Goal: Information Seeking & Learning: Learn about a topic

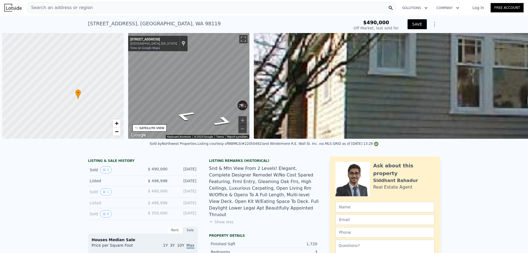
scroll to position [0, 3]
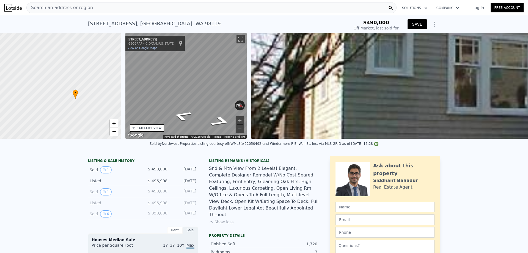
click at [427, 26] on button "SAVE" at bounding box center [417, 24] width 19 height 10
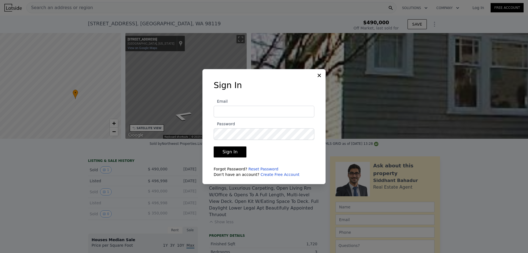
type input "[EMAIL_ADDRESS][DOMAIN_NAME]"
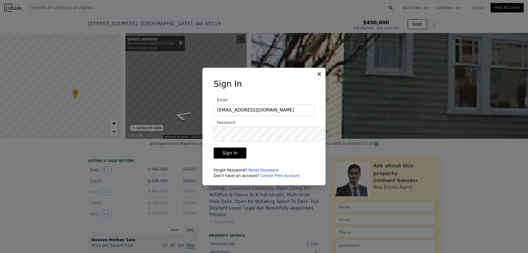
click at [226, 158] on button "Sign In" at bounding box center [230, 152] width 33 height 11
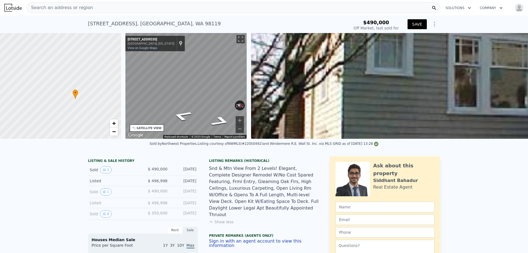
click at [427, 29] on button "SAVE" at bounding box center [417, 24] width 19 height 10
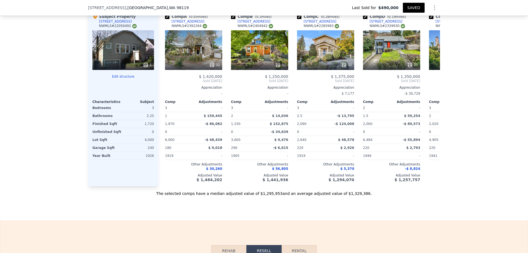
scroll to position [694, 0]
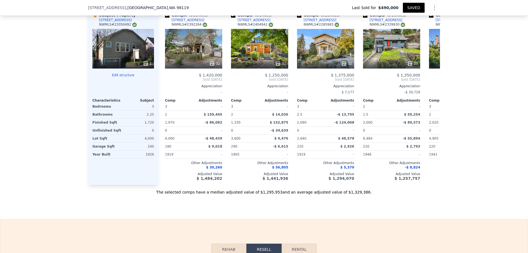
drag, startPoint x: 122, startPoint y: 89, endPoint x: 115, endPoint y: 89, distance: 7.2
type input "3"
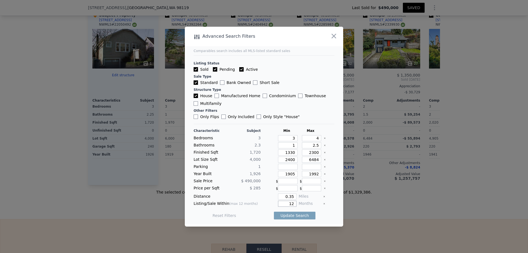
drag, startPoint x: 301, startPoint y: 222, endPoint x: 294, endPoint y: 221, distance: 7.2
click at [294, 207] on input "12" at bounding box center [287, 203] width 18 height 6
type input "6"
click at [295, 155] on input "1330" at bounding box center [288, 152] width 20 height 6
type input "130"
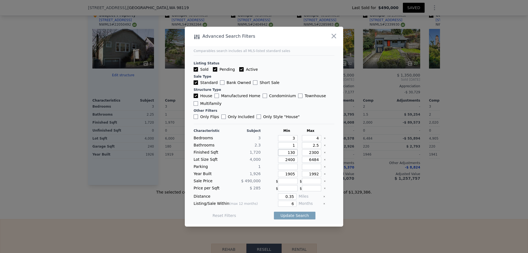
type input "130"
type input "1430"
drag, startPoint x: 326, startPoint y: 160, endPoint x: 318, endPoint y: 160, distance: 7.4
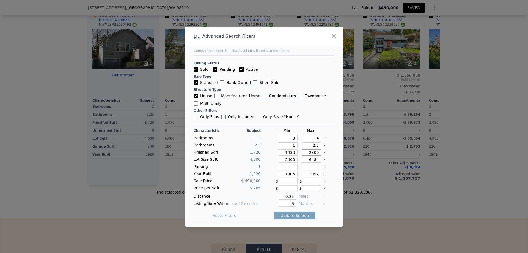
click at [318, 155] on input "2300" at bounding box center [312, 152] width 20 height 6
type input "200"
type input "2000"
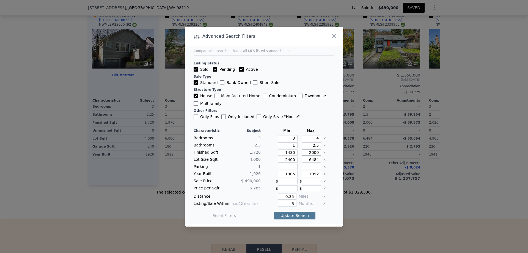
type input "2000"
drag, startPoint x: 310, startPoint y: 236, endPoint x: 290, endPoint y: 215, distance: 29.2
click at [283, 219] on button "Update Search" at bounding box center [295, 215] width 42 height 8
checkbox input "false"
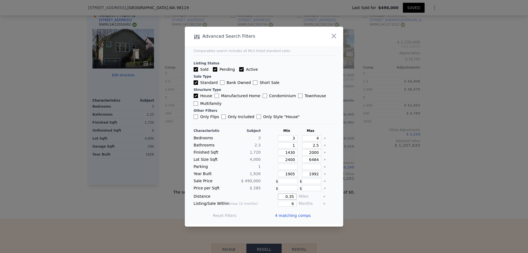
click at [296, 199] on input "0.35" at bounding box center [287, 196] width 18 height 6
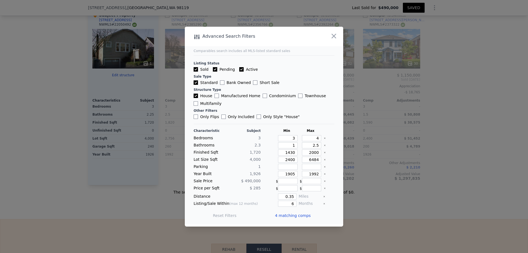
click at [440, 158] on div at bounding box center [264, 126] width 528 height 253
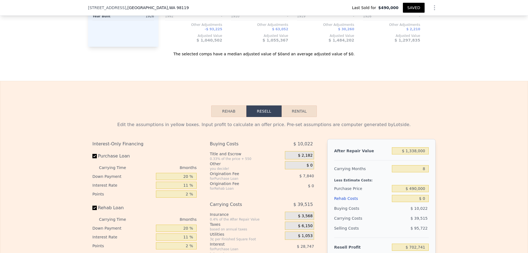
scroll to position [831, 0]
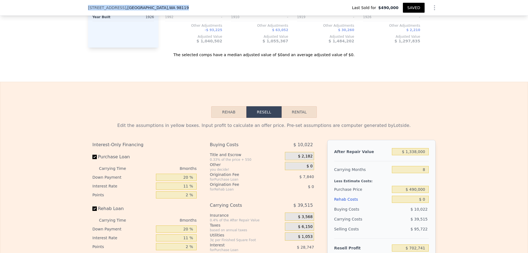
drag, startPoint x: 44, startPoint y: 9, endPoint x: 127, endPoint y: 8, distance: 82.5
click at [130, 8] on div "[STREET_ADDRESS] Last Sold for $490,000 SAVED" at bounding box center [264, 7] width 352 height 15
copy div "[STREET_ADDRESS]"
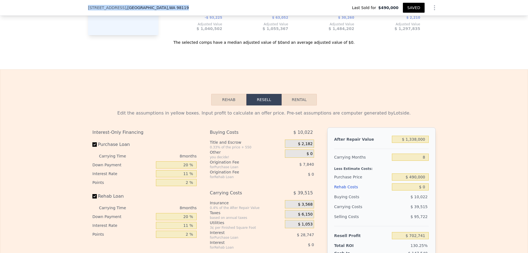
scroll to position [840, 0]
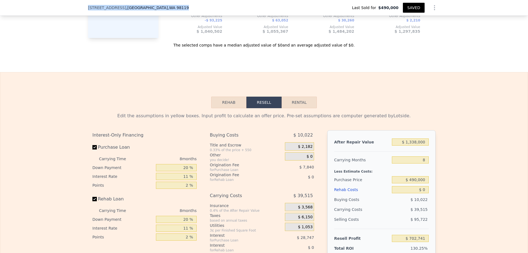
checkbox input "true"
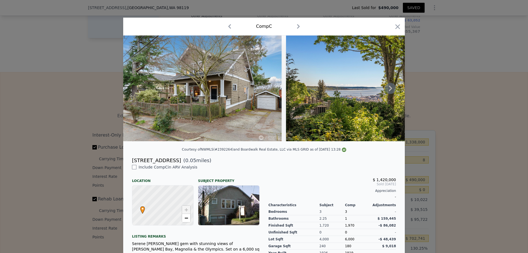
click at [396, 94] on icon at bounding box center [390, 88] width 11 height 11
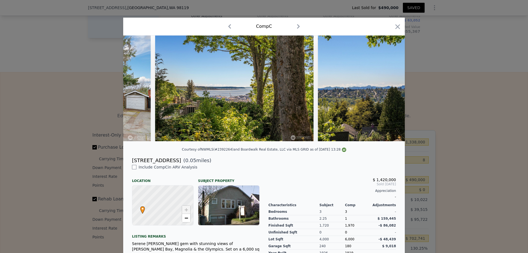
scroll to position [0, 132]
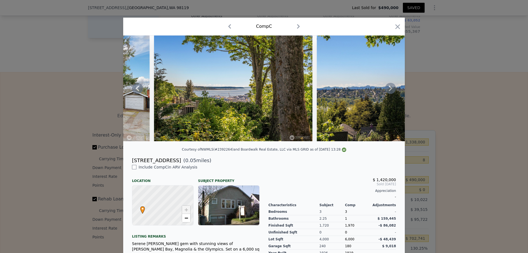
click at [392, 91] on icon at bounding box center [390, 89] width 3 height 6
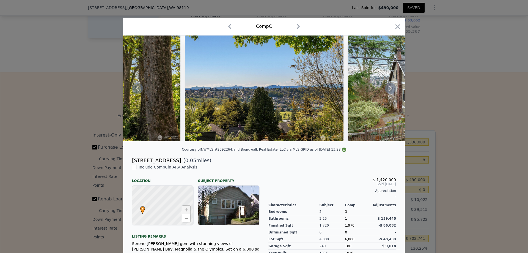
click at [392, 91] on icon at bounding box center [390, 89] width 3 height 6
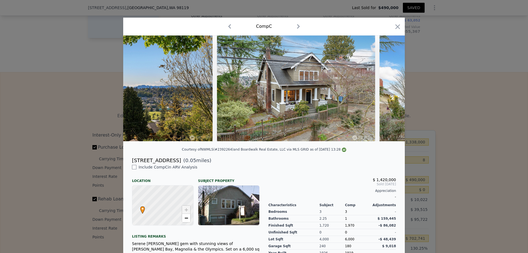
scroll to position [0, 396]
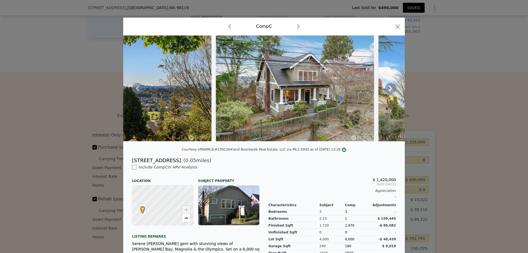
click at [392, 91] on icon at bounding box center [390, 89] width 3 height 6
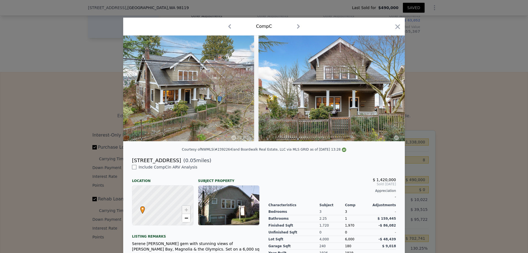
scroll to position [0, 528]
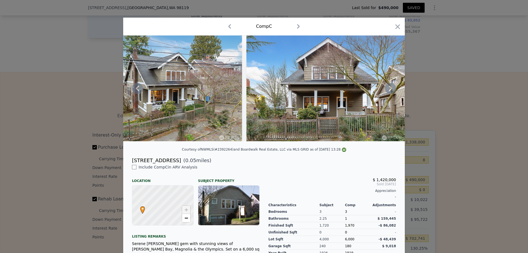
click at [392, 91] on icon at bounding box center [390, 89] width 3 height 6
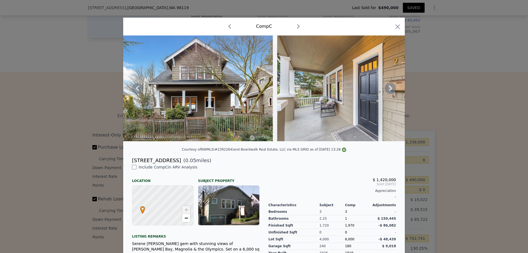
click at [392, 91] on icon at bounding box center [390, 89] width 3 height 6
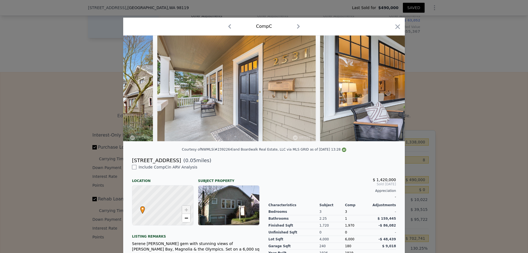
scroll to position [0, 792]
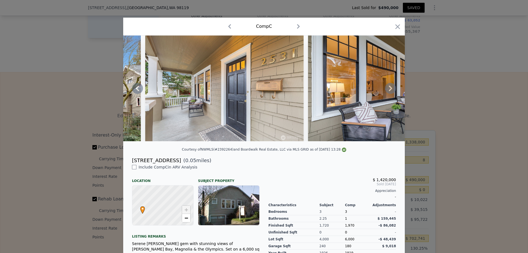
click at [392, 91] on icon at bounding box center [390, 89] width 3 height 6
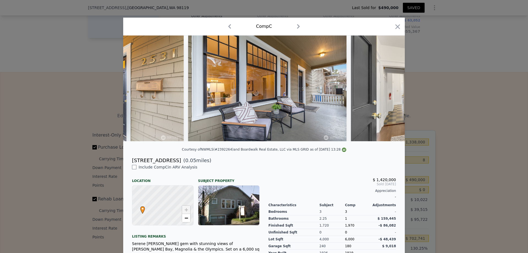
scroll to position [0, 924]
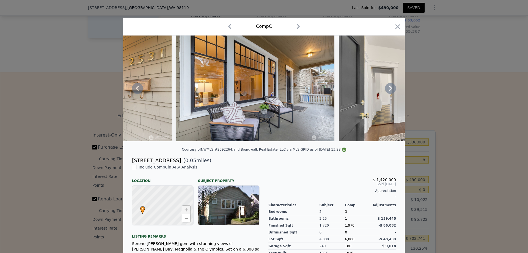
click at [392, 91] on icon at bounding box center [390, 89] width 3 height 6
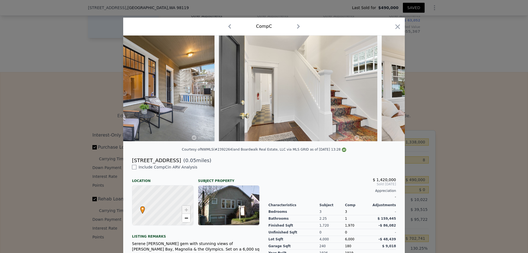
scroll to position [0, 1056]
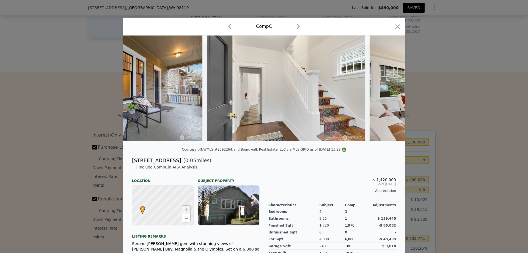
click at [405, 113] on div at bounding box center [264, 88] width 282 height 106
click at [400, 29] on icon "button" at bounding box center [397, 26] width 5 height 5
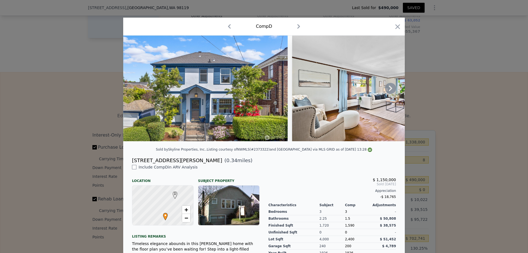
click at [396, 94] on icon at bounding box center [390, 88] width 11 height 11
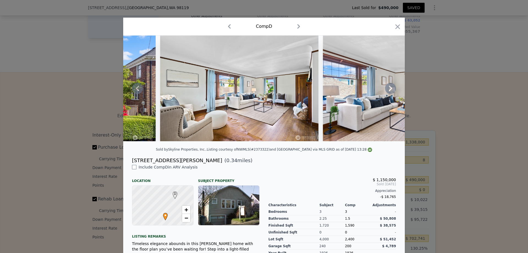
click at [392, 91] on icon at bounding box center [390, 89] width 3 height 6
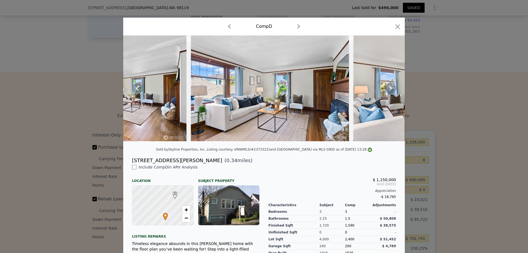
click at [392, 91] on icon at bounding box center [390, 89] width 3 height 6
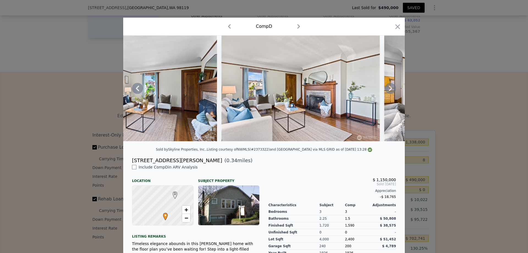
click at [392, 91] on icon at bounding box center [390, 89] width 3 height 6
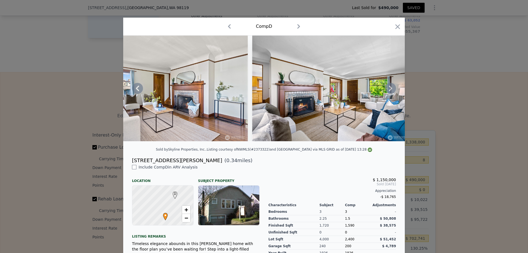
click at [392, 91] on icon at bounding box center [390, 89] width 3 height 6
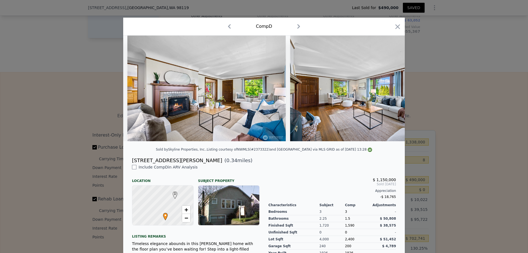
scroll to position [0, 660]
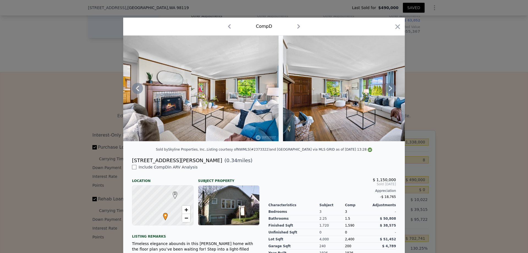
click at [392, 91] on icon at bounding box center [390, 89] width 3 height 6
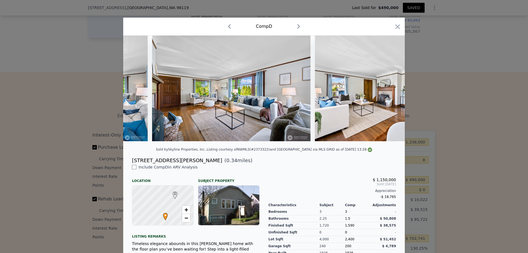
scroll to position [0, 792]
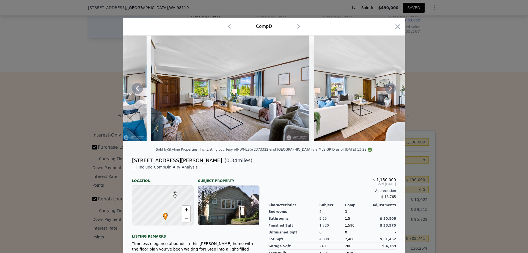
click at [392, 91] on icon at bounding box center [390, 89] width 3 height 6
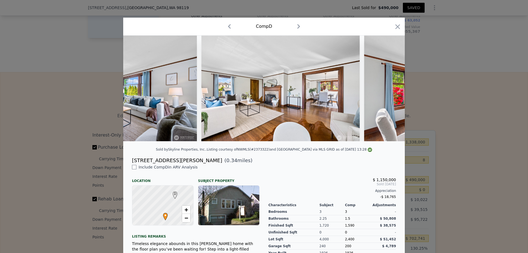
scroll to position [0, 924]
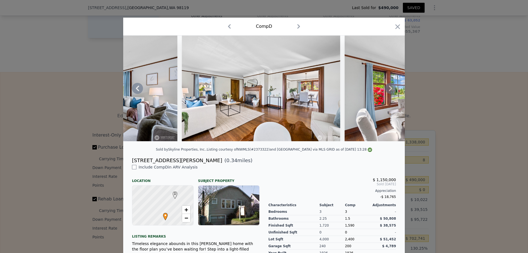
click at [392, 91] on icon at bounding box center [390, 89] width 3 height 6
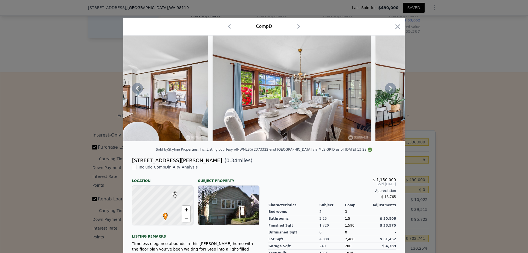
click at [392, 91] on icon at bounding box center [390, 89] width 3 height 6
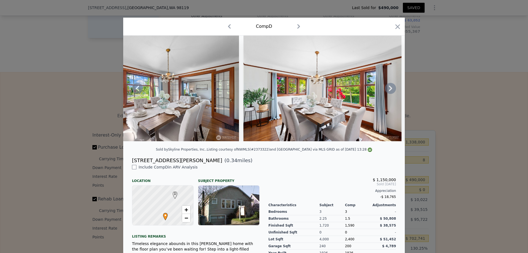
click at [392, 91] on icon at bounding box center [390, 89] width 3 height 6
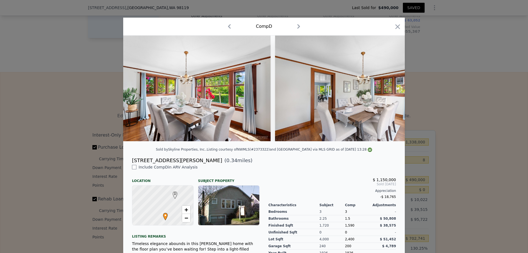
scroll to position [0, 1320]
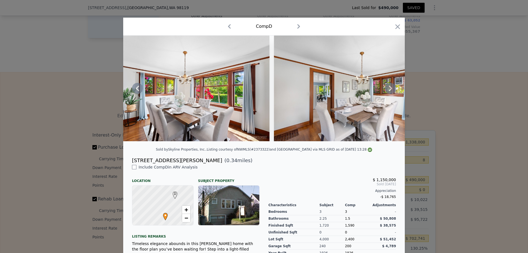
click at [392, 91] on icon at bounding box center [390, 89] width 3 height 6
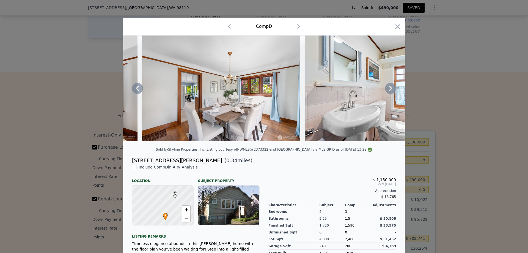
click at [392, 91] on icon at bounding box center [390, 89] width 3 height 6
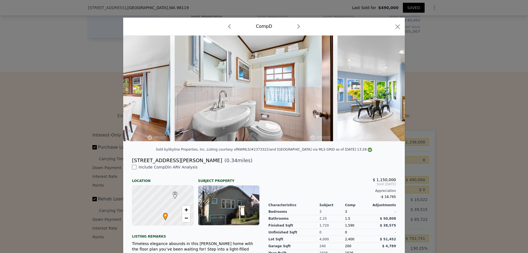
scroll to position [0, 1584]
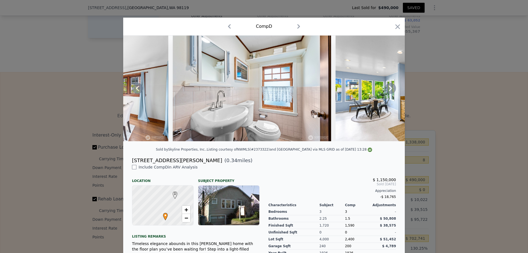
click at [392, 91] on icon at bounding box center [390, 89] width 3 height 6
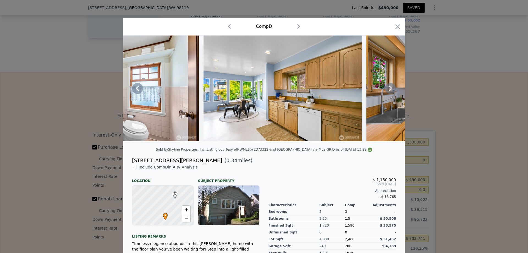
click at [392, 91] on icon at bounding box center [390, 89] width 3 height 6
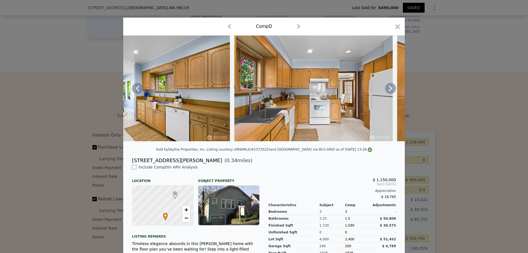
click at [392, 91] on icon at bounding box center [390, 89] width 3 height 6
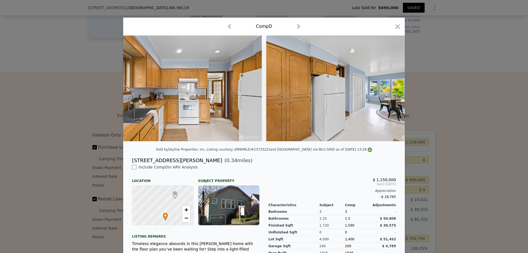
scroll to position [0, 1980]
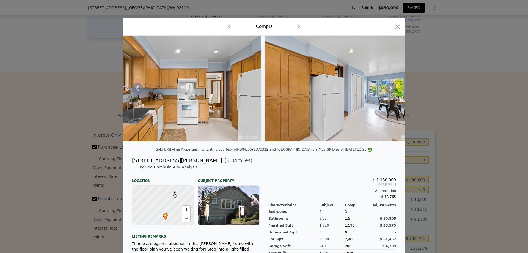
click at [392, 91] on icon at bounding box center [390, 89] width 3 height 6
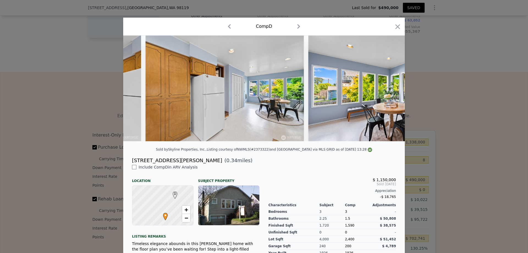
scroll to position [0, 2112]
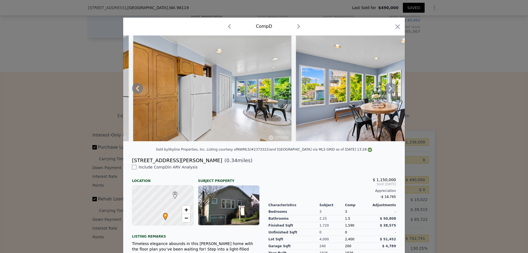
click at [392, 91] on icon at bounding box center [390, 89] width 3 height 6
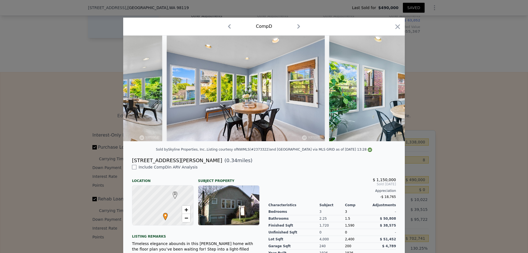
scroll to position [0, 2244]
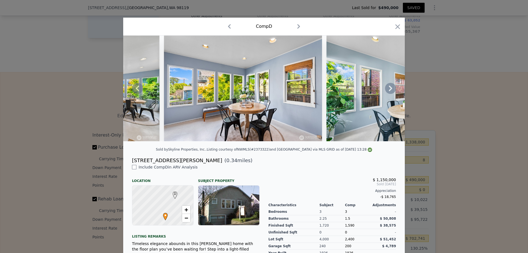
click at [392, 91] on icon at bounding box center [390, 89] width 3 height 6
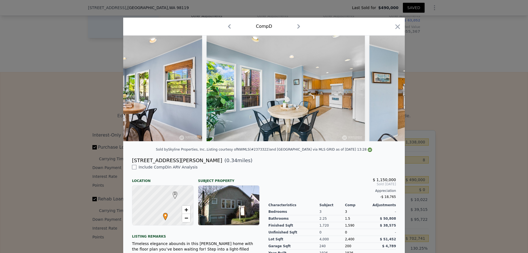
scroll to position [0, 2376]
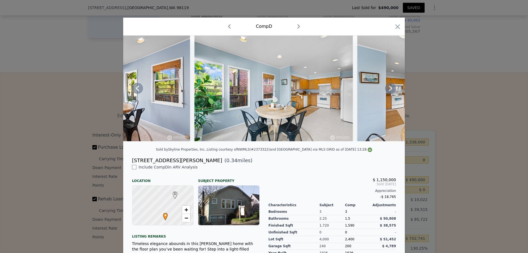
click at [392, 91] on icon at bounding box center [390, 89] width 3 height 6
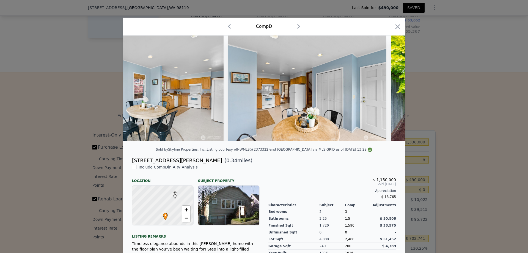
scroll to position [0, 2508]
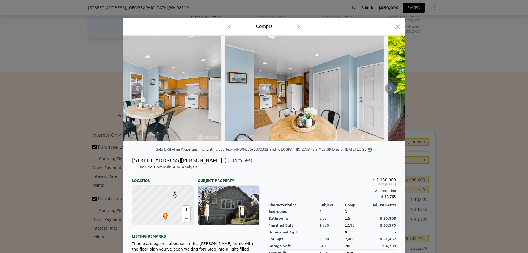
click at [392, 91] on icon at bounding box center [390, 89] width 3 height 6
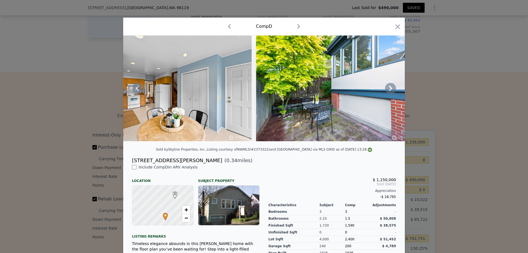
click at [392, 91] on icon at bounding box center [390, 89] width 3 height 6
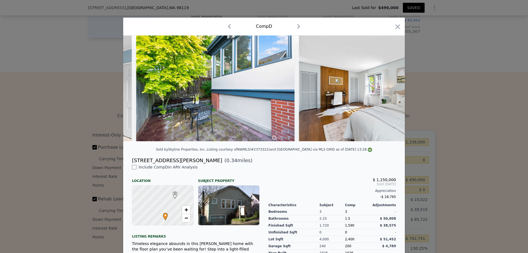
scroll to position [0, 2772]
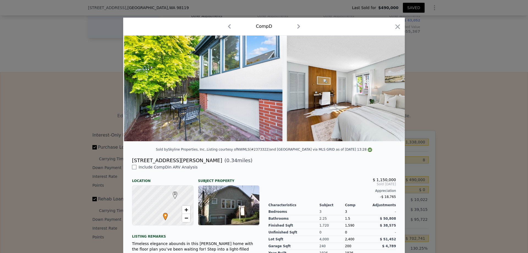
click at [400, 29] on icon "button" at bounding box center [397, 26] width 5 height 5
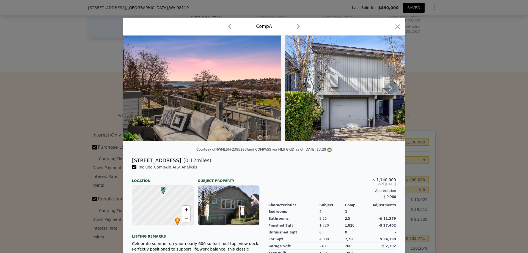
click at [392, 91] on icon at bounding box center [390, 89] width 3 height 6
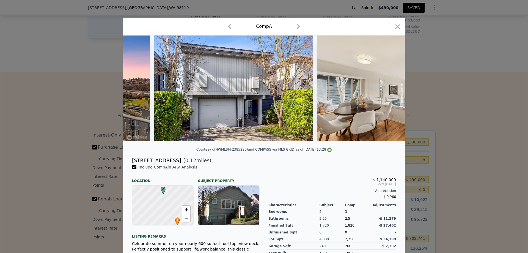
scroll to position [0, 132]
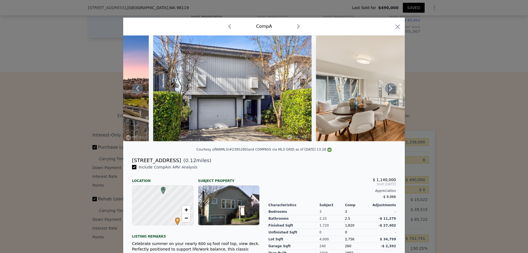
click at [392, 91] on icon at bounding box center [390, 89] width 3 height 6
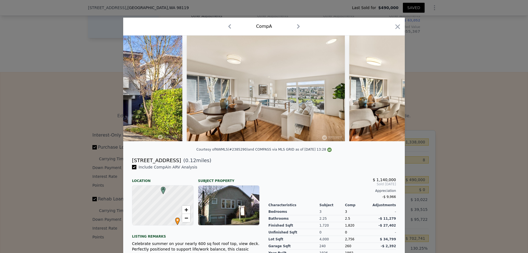
scroll to position [0, 264]
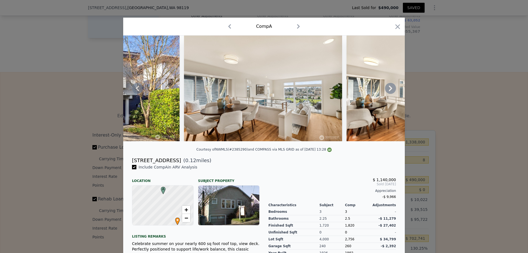
click at [392, 91] on icon at bounding box center [390, 89] width 3 height 6
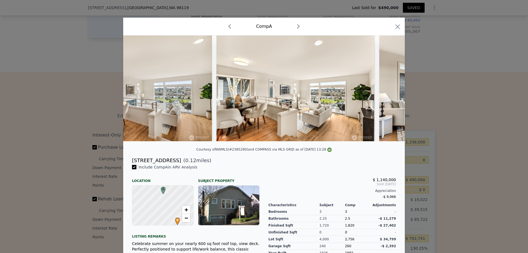
scroll to position [0, 396]
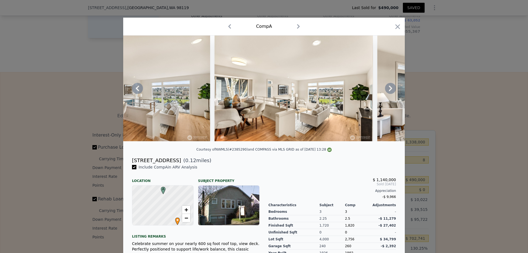
click at [392, 91] on icon at bounding box center [390, 89] width 3 height 6
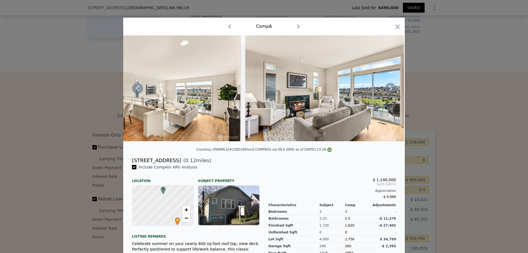
click at [392, 91] on icon at bounding box center [390, 89] width 3 height 6
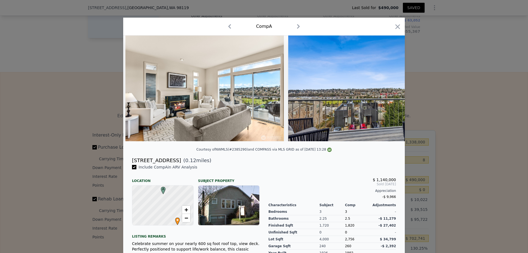
scroll to position [0, 660]
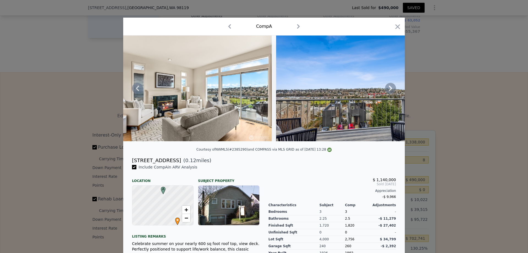
click at [392, 91] on icon at bounding box center [390, 89] width 3 height 6
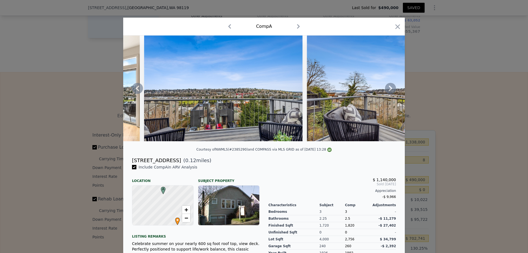
click at [392, 91] on icon at bounding box center [390, 89] width 3 height 6
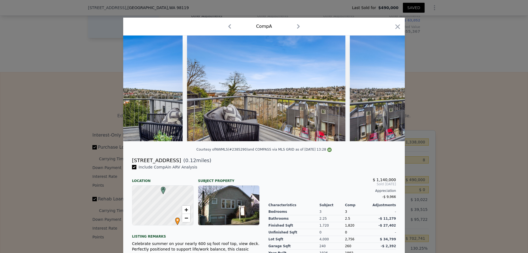
scroll to position [0, 924]
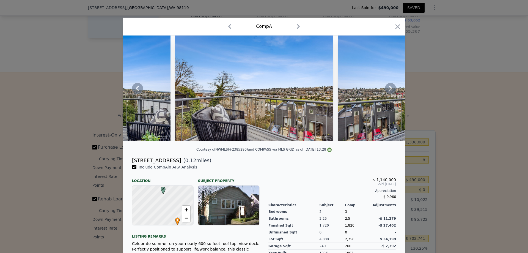
click at [392, 91] on icon at bounding box center [390, 89] width 3 height 6
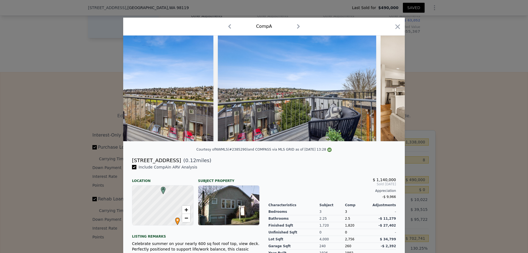
scroll to position [0, 1056]
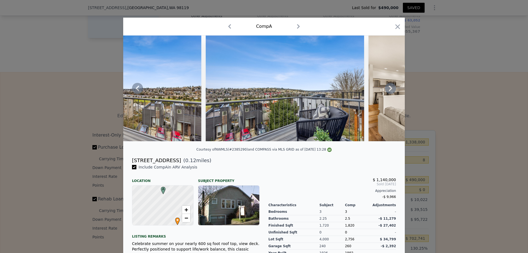
click at [392, 91] on icon at bounding box center [390, 89] width 3 height 6
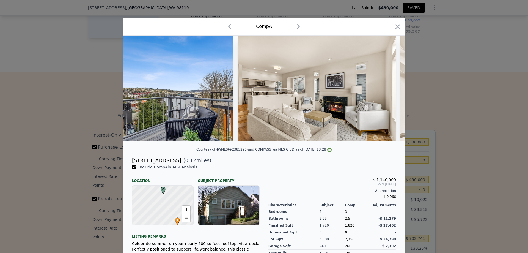
scroll to position [0, 1188]
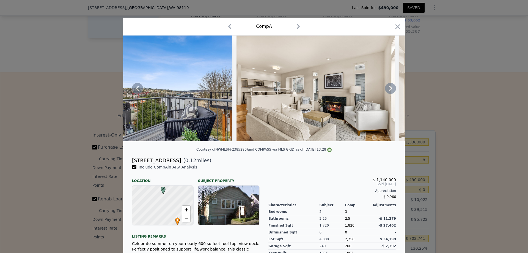
click at [392, 91] on icon at bounding box center [390, 89] width 3 height 6
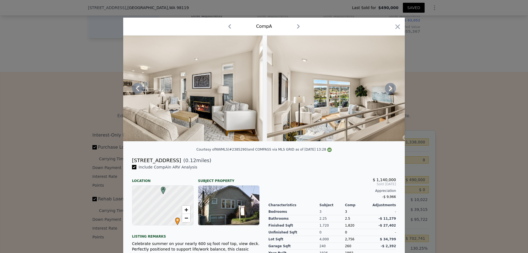
click at [392, 91] on icon at bounding box center [390, 89] width 3 height 6
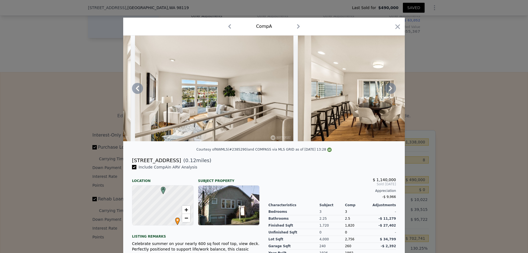
click at [392, 91] on icon at bounding box center [390, 89] width 3 height 6
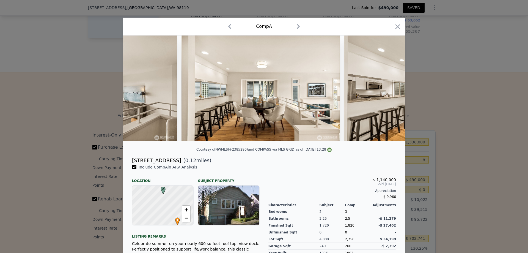
scroll to position [0, 1584]
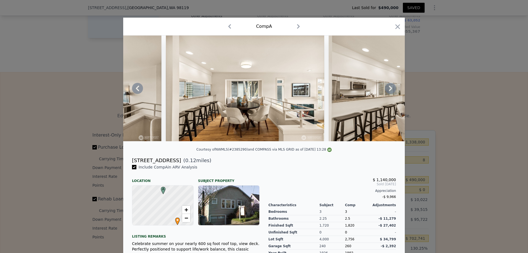
click at [392, 91] on icon at bounding box center [390, 89] width 3 height 6
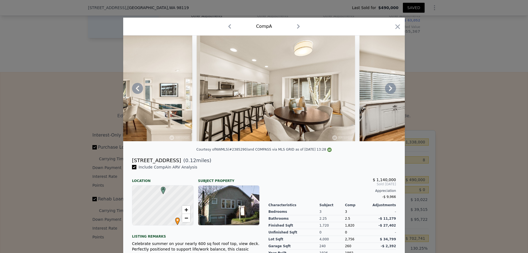
click at [392, 91] on icon at bounding box center [390, 89] width 3 height 6
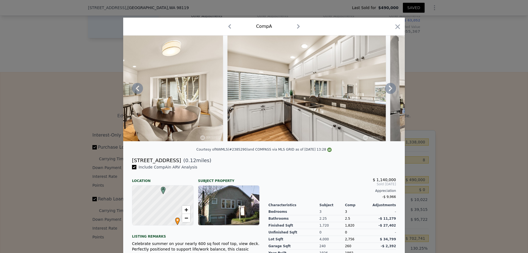
click at [392, 91] on icon at bounding box center [390, 89] width 3 height 6
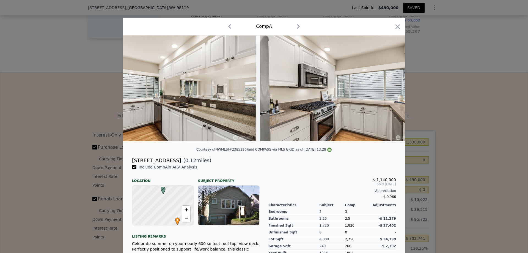
scroll to position [0, 1980]
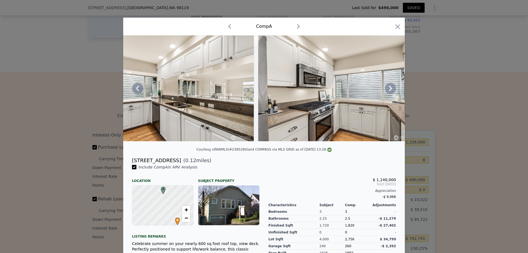
click at [392, 91] on icon at bounding box center [390, 89] width 3 height 6
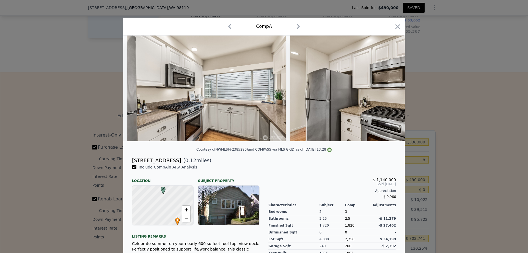
scroll to position [0, 2112]
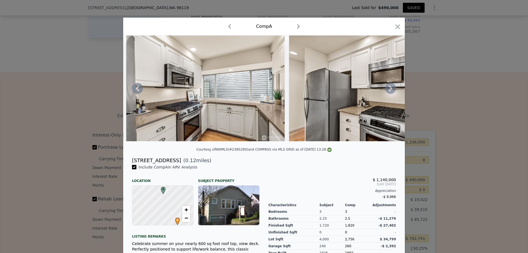
click at [392, 91] on icon at bounding box center [390, 89] width 3 height 6
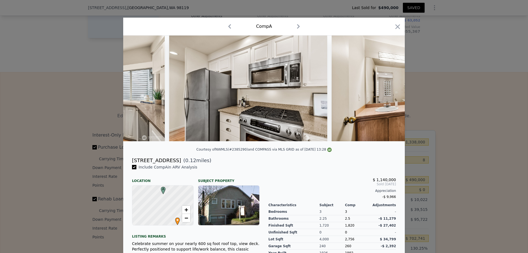
scroll to position [0, 2244]
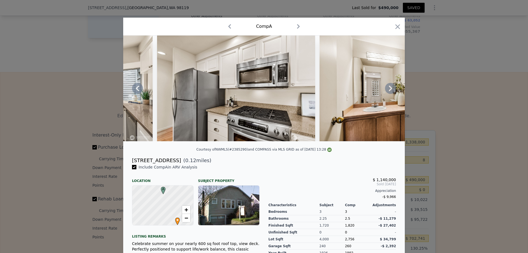
click at [392, 91] on icon at bounding box center [390, 89] width 3 height 6
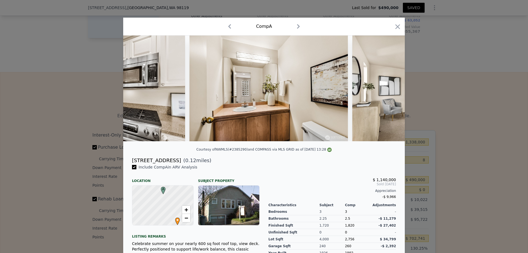
scroll to position [0, 2376]
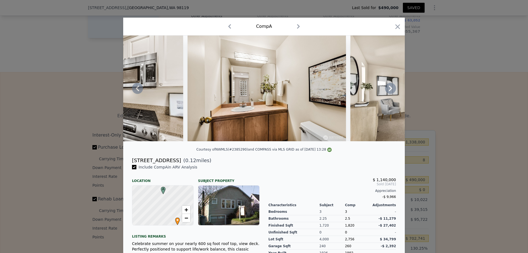
click at [392, 91] on icon at bounding box center [390, 89] width 3 height 6
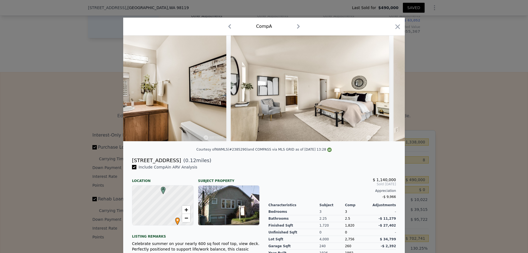
scroll to position [0, 2508]
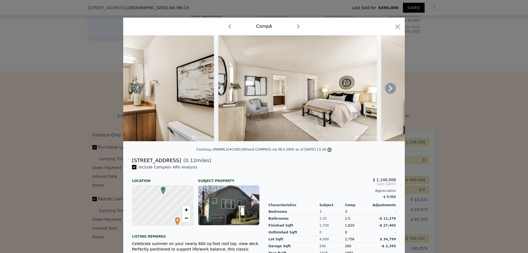
click at [405, 112] on div at bounding box center [264, 88] width 282 height 106
click at [392, 91] on icon at bounding box center [390, 89] width 3 height 6
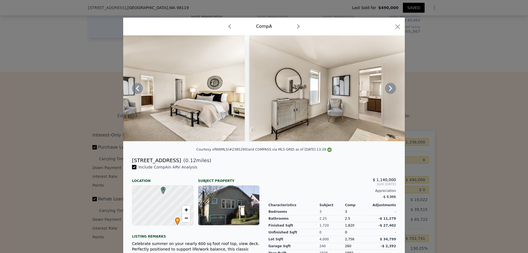
click at [392, 91] on icon at bounding box center [390, 89] width 3 height 6
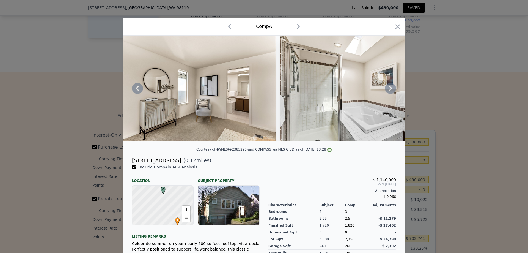
click at [392, 91] on icon at bounding box center [390, 89] width 3 height 6
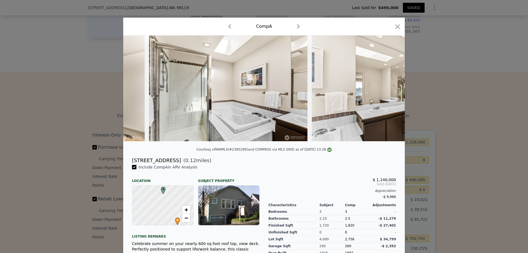
scroll to position [0, 2904]
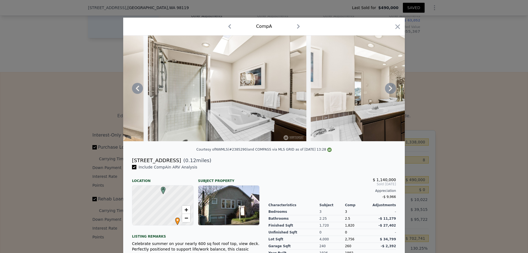
click at [400, 29] on icon "button" at bounding box center [397, 26] width 5 height 5
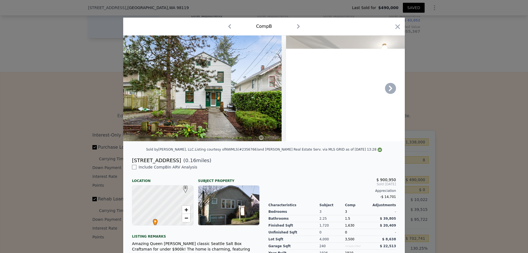
click at [396, 94] on icon at bounding box center [390, 88] width 11 height 11
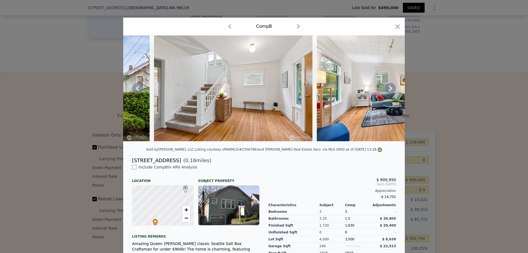
click at [396, 94] on icon at bounding box center [390, 88] width 11 height 11
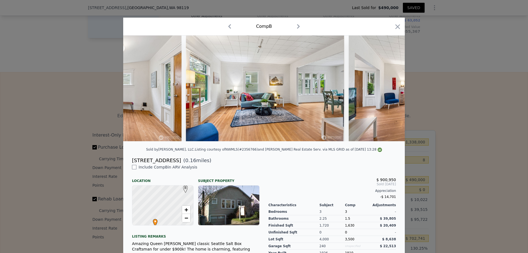
scroll to position [0, 264]
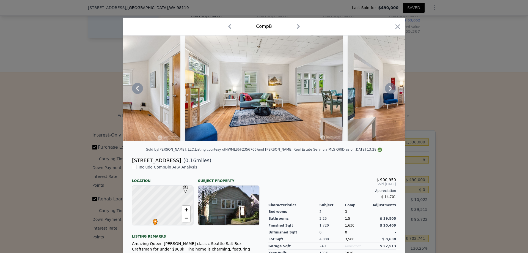
click at [396, 94] on icon at bounding box center [390, 88] width 11 height 11
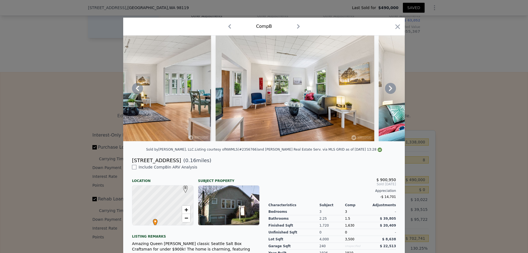
click at [396, 94] on icon at bounding box center [390, 88] width 11 height 11
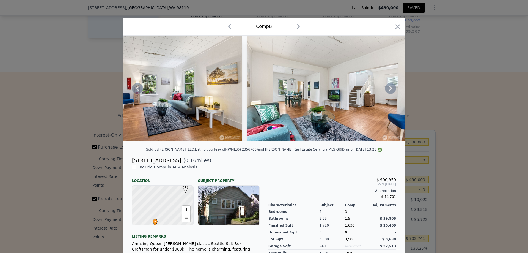
click at [396, 94] on icon at bounding box center [390, 88] width 11 height 11
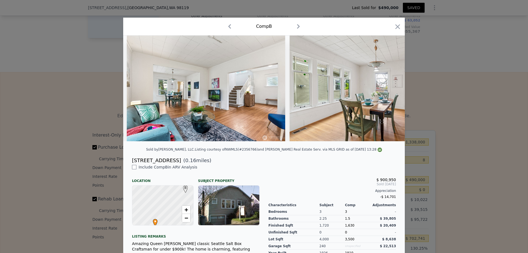
scroll to position [0, 660]
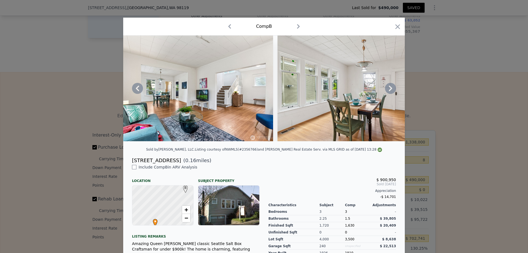
click at [396, 94] on icon at bounding box center [390, 88] width 11 height 11
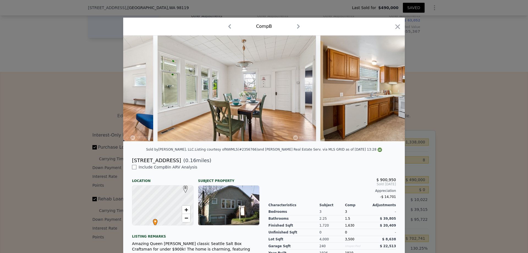
scroll to position [0, 792]
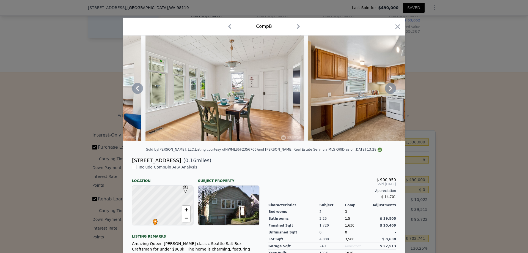
click at [396, 94] on icon at bounding box center [390, 88] width 11 height 11
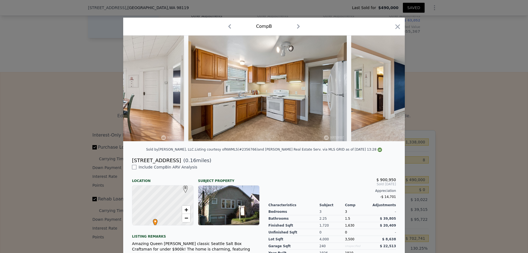
scroll to position [0, 924]
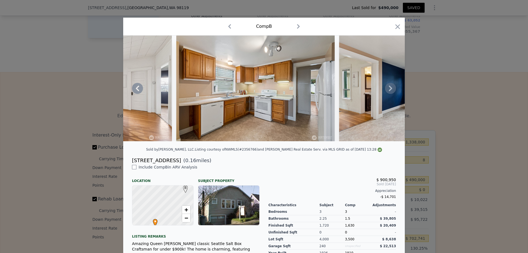
click at [396, 94] on icon at bounding box center [390, 88] width 11 height 11
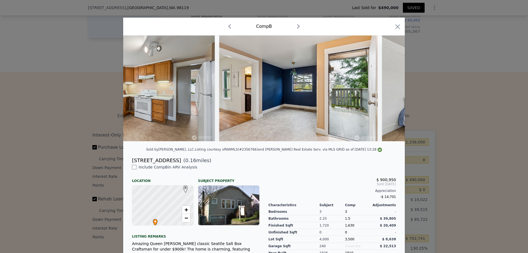
scroll to position [0, 1056]
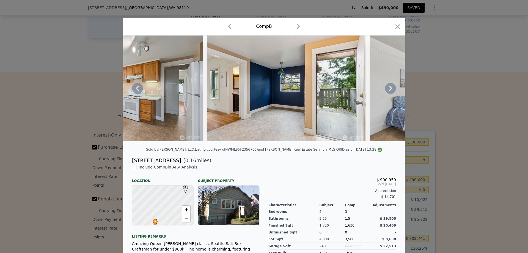
click at [392, 91] on icon at bounding box center [390, 89] width 3 height 6
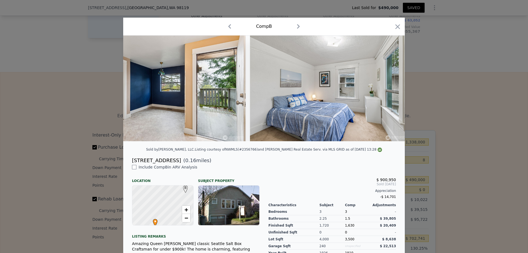
scroll to position [0, 1188]
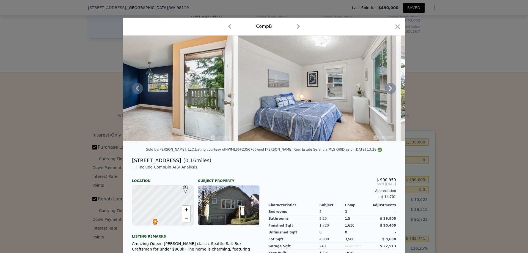
click at [392, 91] on icon at bounding box center [390, 89] width 3 height 6
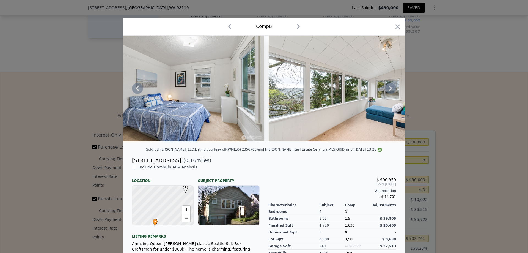
click at [392, 91] on icon at bounding box center [390, 89] width 3 height 6
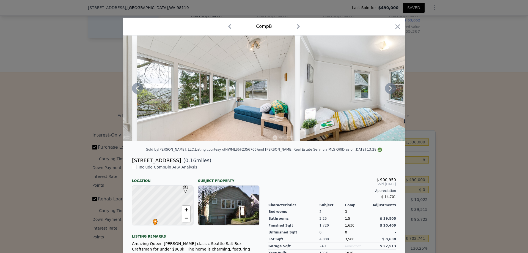
click at [392, 91] on icon at bounding box center [390, 89] width 3 height 6
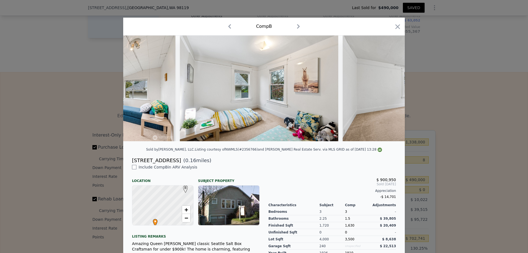
scroll to position [0, 1584]
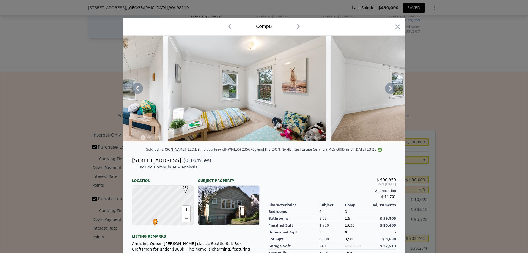
click at [392, 91] on icon at bounding box center [390, 89] width 3 height 6
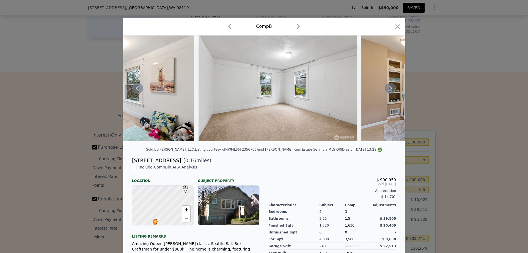
click at [392, 91] on icon at bounding box center [390, 89] width 3 height 6
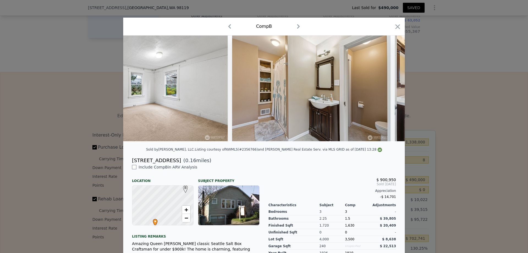
scroll to position [0, 1848]
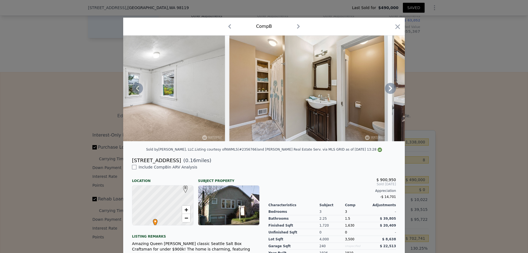
click at [392, 91] on icon at bounding box center [390, 89] width 3 height 6
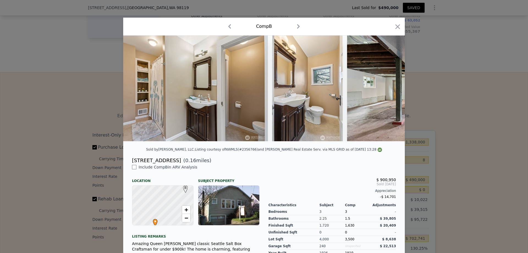
scroll to position [0, 1980]
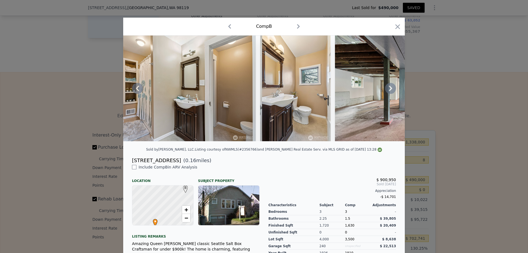
drag, startPoint x: 421, startPoint y: 111, endPoint x: 425, endPoint y: 102, distance: 10.5
click at [392, 91] on icon at bounding box center [390, 89] width 3 height 6
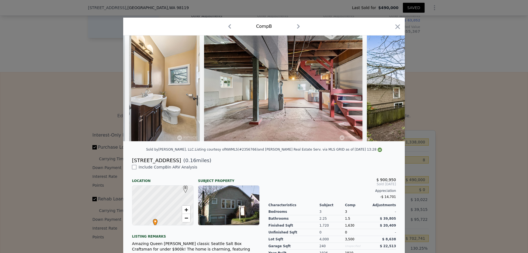
scroll to position [0, 2112]
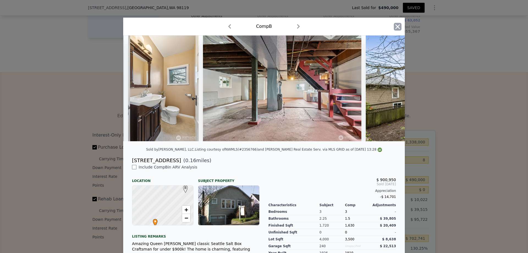
click at [402, 30] on icon "button" at bounding box center [398, 27] width 8 height 8
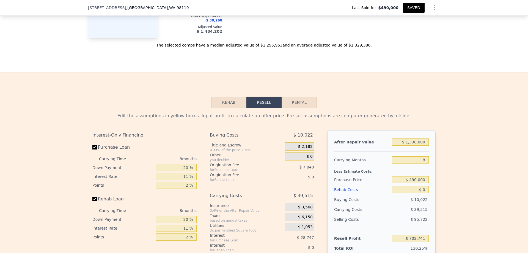
type input "2"
type input "1330"
type input "2300"
checkbox input "true"
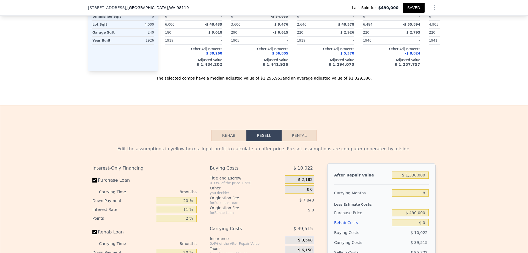
scroll to position [808, 0]
drag, startPoint x: 476, startPoint y: 104, endPoint x: 477, endPoint y: 98, distance: 5.7
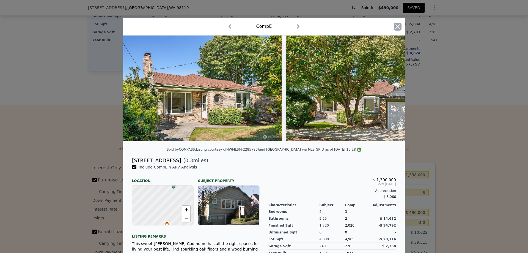
click at [400, 29] on icon "button" at bounding box center [397, 26] width 5 height 5
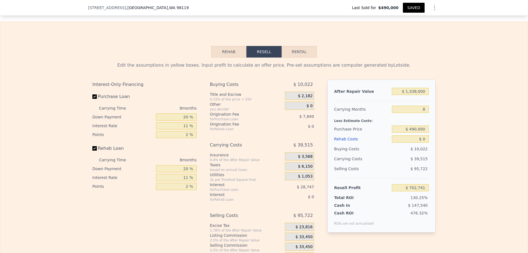
scroll to position [890, 0]
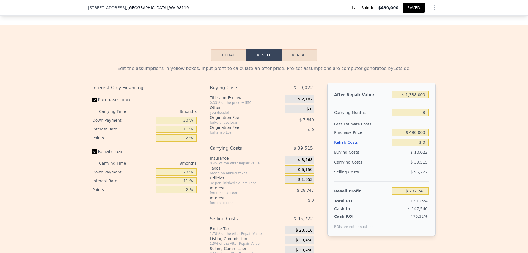
scroll to position [813, 0]
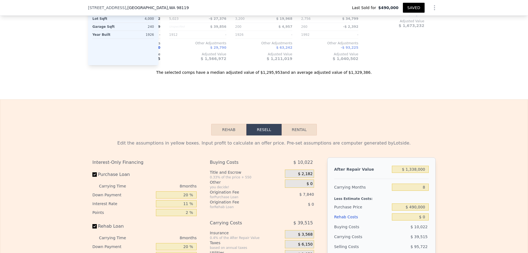
scroll to position [0, 396]
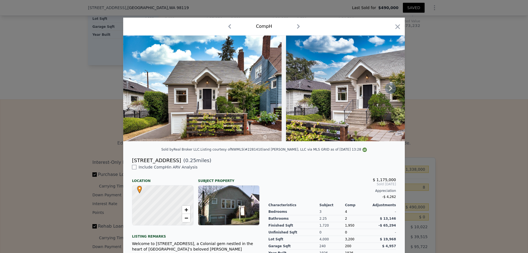
click at [396, 94] on icon at bounding box center [390, 88] width 11 height 11
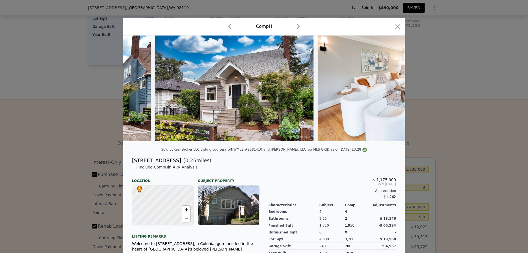
scroll to position [0, 132]
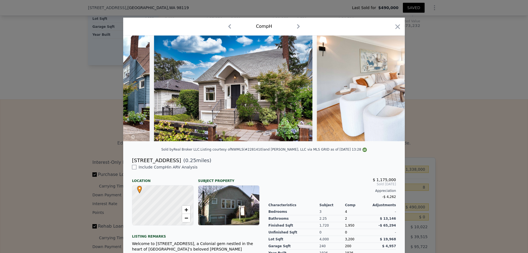
click at [425, 111] on img at bounding box center [396, 88] width 158 height 106
click at [396, 94] on icon at bounding box center [390, 88] width 11 height 11
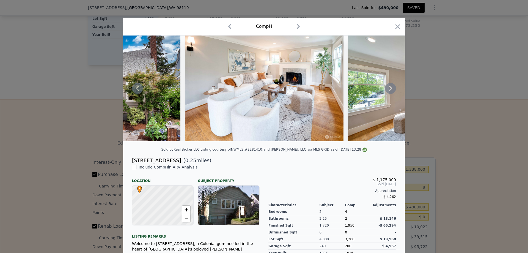
click at [396, 94] on icon at bounding box center [390, 88] width 11 height 11
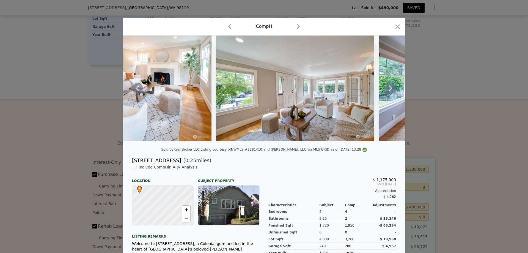
click at [396, 94] on icon at bounding box center [390, 88] width 11 height 11
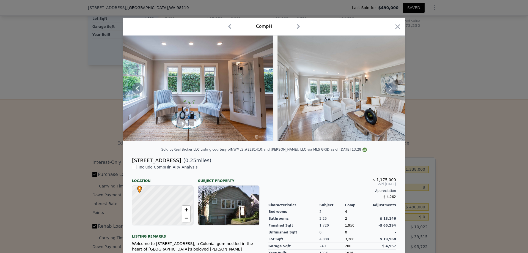
click at [396, 94] on icon at bounding box center [390, 88] width 11 height 11
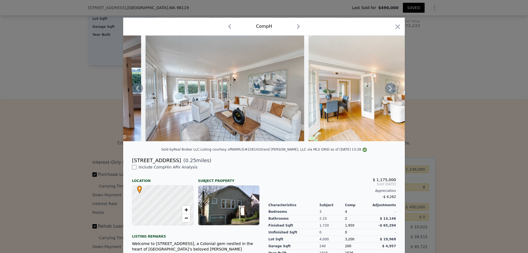
click at [396, 94] on icon at bounding box center [390, 88] width 11 height 11
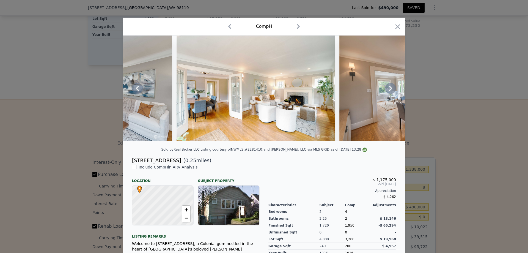
click at [396, 94] on icon at bounding box center [390, 88] width 11 height 11
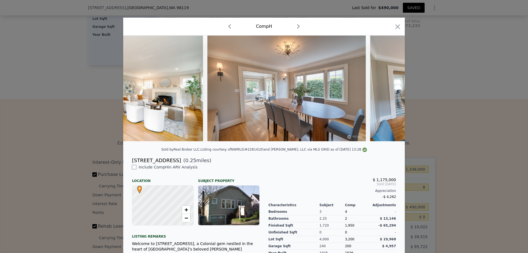
click at [203, 111] on img at bounding box center [124, 88] width 158 height 106
click at [396, 94] on icon at bounding box center [390, 88] width 11 height 11
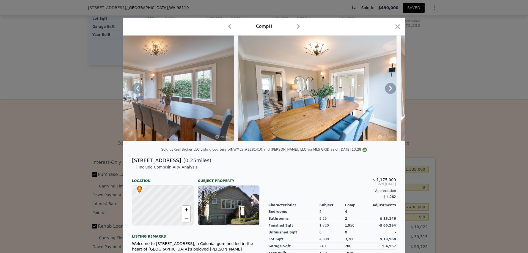
click at [396, 94] on icon at bounding box center [390, 88] width 11 height 11
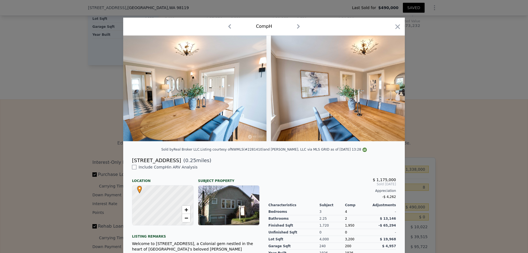
scroll to position [0, 1320]
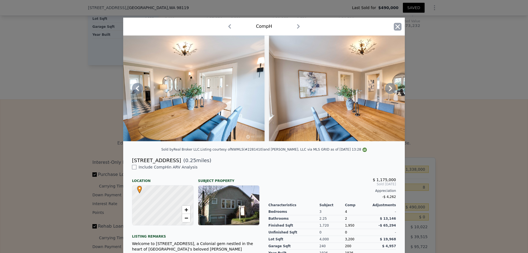
click at [400, 29] on icon "button" at bounding box center [397, 26] width 5 height 5
